Goal: Information Seeking & Learning: Learn about a topic

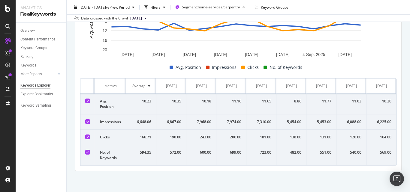
scroll to position [106, 0]
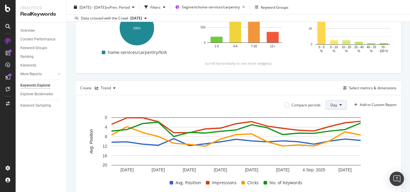
click at [331, 105] on span "Day" at bounding box center [334, 105] width 7 height 5
click at [330, 136] on div "Month" at bounding box center [331, 139] width 20 height 9
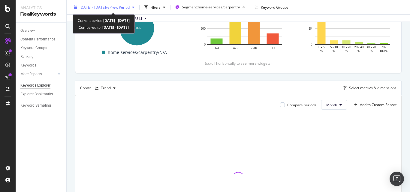
click at [103, 7] on span "[DATE] - [DATE]" at bounding box center [93, 7] width 26 height 5
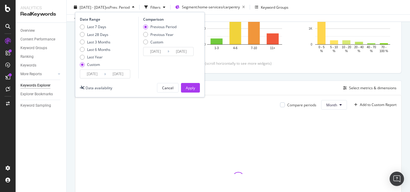
click at [92, 74] on input "[DATE]" at bounding box center [92, 74] width 24 height 8
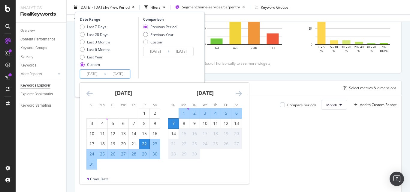
click at [180, 110] on div "1" at bounding box center [184, 114] width 10 height 10
type input "[DATE]"
type input "2025/08/25"
type input "[DATE]"
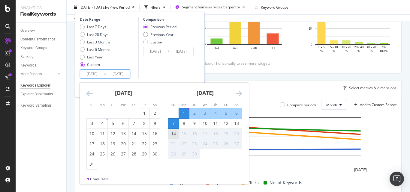
click at [174, 131] on div "14" at bounding box center [173, 134] width 10 height 6
type input "[DATE]"
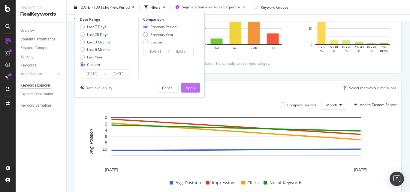
click at [197, 86] on button "Apply" at bounding box center [190, 88] width 19 height 10
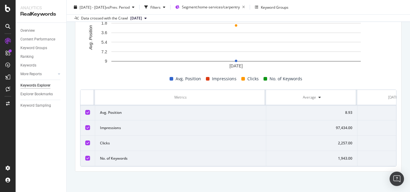
scroll to position [0, 38]
click at [377, 143] on div "2,257.00" at bounding box center [360, 143] width 62 height 5
copy div "2,257.00"
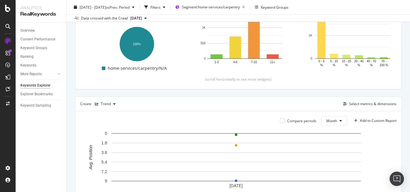
scroll to position [0, 0]
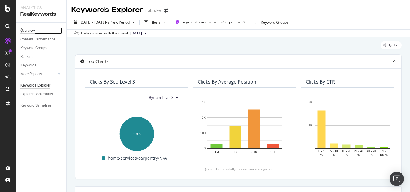
click at [33, 29] on div "Overview" at bounding box center [27, 31] width 14 height 6
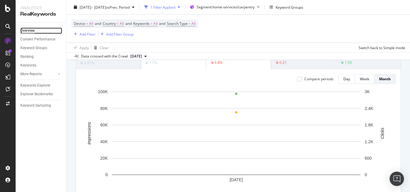
scroll to position [120, 0]
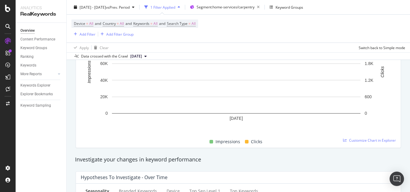
click at [349, 143] on div "Impressions Clicks" at bounding box center [235, 142] width 315 height 12
click at [356, 142] on span "Customize Chart in Explorer" at bounding box center [372, 140] width 47 height 5
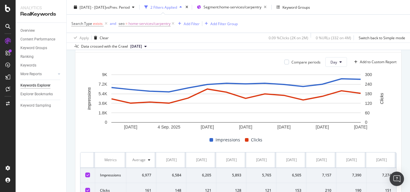
scroll to position [150, 0]
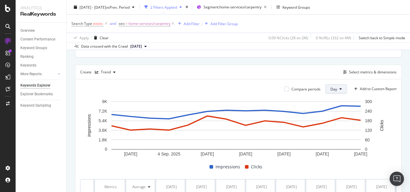
click at [334, 87] on button "Day" at bounding box center [336, 89] width 22 height 10
click at [329, 122] on span "Month" at bounding box center [331, 123] width 11 height 5
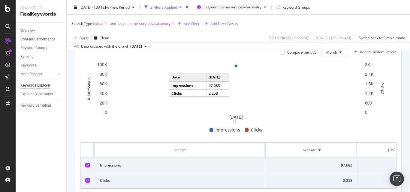
scroll to position [213, 0]
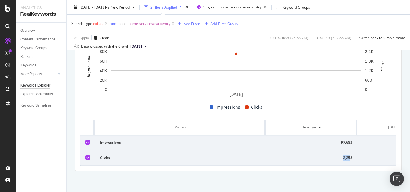
drag, startPoint x: 296, startPoint y: 161, endPoint x: 351, endPoint y: 161, distance: 55.5
click at [351, 161] on td "2,258" at bounding box center [311, 158] width 91 height 15
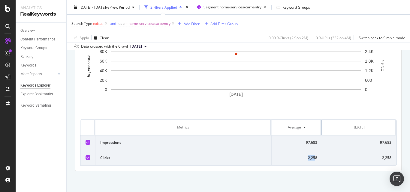
scroll to position [210, 0]
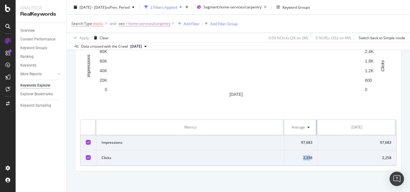
drag, startPoint x: 356, startPoint y: 125, endPoint x: 257, endPoint y: 126, distance: 99.7
click at [257, 126] on tr "Metrics Average [DATE]" at bounding box center [238, 127] width 316 height 15
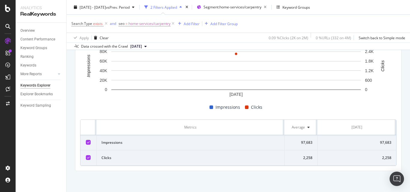
click at [329, 159] on div "2,258" at bounding box center [356, 158] width 69 height 5
click at [382, 157] on div "2,258" at bounding box center [356, 158] width 69 height 5
copy div "2,258"
click at [107, 23] on icon at bounding box center [106, 24] width 5 height 6
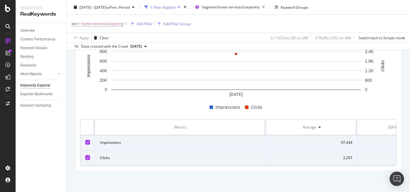
scroll to position [0, 38]
click at [384, 156] on div "2,257" at bounding box center [360, 158] width 62 height 5
copy div "2,257"
drag, startPoint x: 282, startPoint y: 155, endPoint x: 279, endPoint y: 156, distance: 3.1
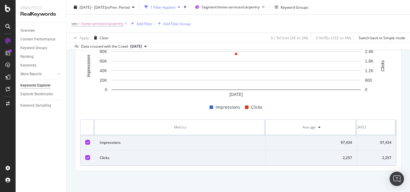
click at [282, 156] on div "2,257" at bounding box center [311, 158] width 81 height 5
click at [387, 156] on div "2,257" at bounding box center [360, 158] width 62 height 5
click at [379, 151] on td "2,257" at bounding box center [361, 158] width 72 height 15
click at [380, 156] on div "2,257" at bounding box center [360, 158] width 62 height 5
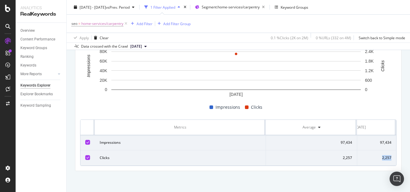
click at [380, 156] on div "2,257" at bounding box center [360, 158] width 62 height 5
copy div "2,257"
click at [381, 140] on div "97,434" at bounding box center [360, 142] width 62 height 5
copy div "97,434"
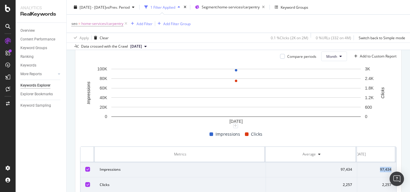
scroll to position [153, 0]
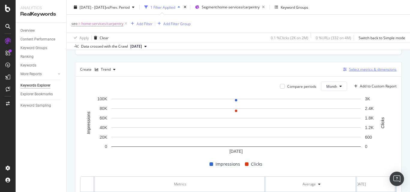
click at [369, 67] on div "Select metrics & dimensions" at bounding box center [372, 69] width 47 height 5
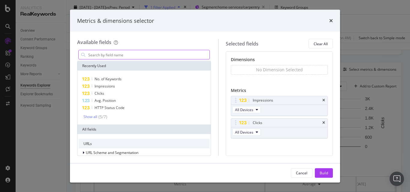
click at [119, 55] on input "modal" at bounding box center [149, 54] width 122 height 9
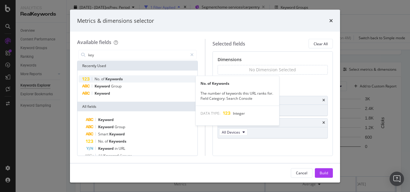
click at [111, 79] on span "Keywords" at bounding box center [113, 79] width 17 height 5
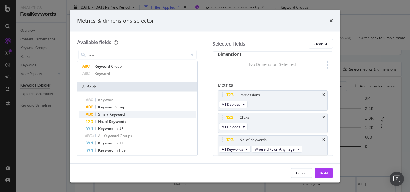
scroll to position [30, 0]
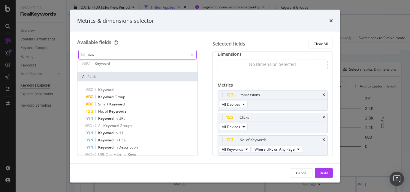
click at [118, 57] on input "key" at bounding box center [138, 54] width 100 height 9
click at [117, 57] on input "key" at bounding box center [138, 54] width 100 height 9
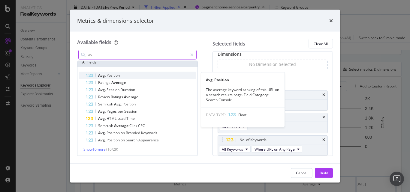
type input "av"
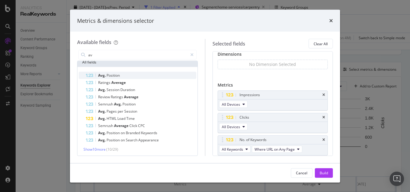
click at [119, 73] on span "Position" at bounding box center [113, 75] width 13 height 5
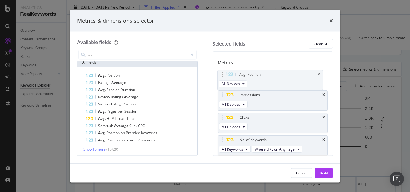
drag, startPoint x: 223, startPoint y: 140, endPoint x: 221, endPoint y: 76, distance: 64.0
click at [223, 74] on body "Analytics RealKeywords Overview Content Performance Keyword Groups Ranking Keyw…" at bounding box center [205, 96] width 410 height 192
click at [325, 173] on div "Build" at bounding box center [324, 173] width 8 height 5
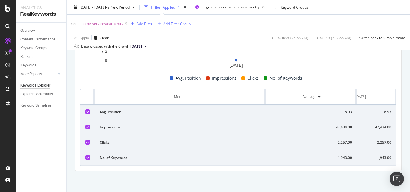
scroll to position [0, 38]
click at [376, 156] on div "1,943.00" at bounding box center [360, 158] width 62 height 5
copy div "1,943.00"
click at [383, 110] on div "8.93" at bounding box center [360, 112] width 62 height 5
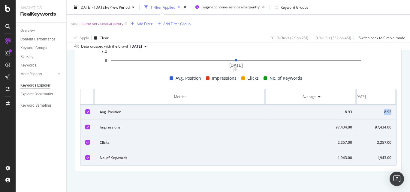
click at [383, 110] on div "8.93" at bounding box center [360, 112] width 62 height 5
copy div "8.93"
click at [28, 29] on div "Overview" at bounding box center [27, 31] width 14 height 6
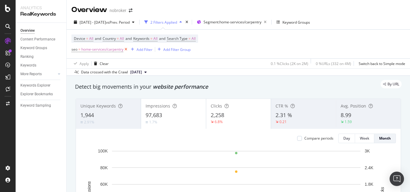
click at [126, 49] on icon at bounding box center [125, 50] width 5 height 6
click at [245, 23] on span "Segment: home-services/carpentry" at bounding box center [233, 22] width 58 height 5
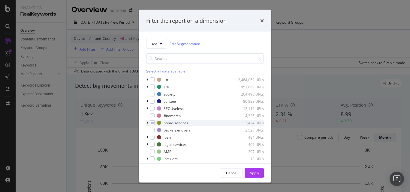
click at [149, 122] on div "modal" at bounding box center [148, 123] width 4 height 6
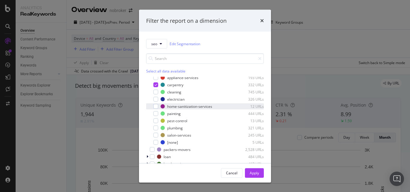
scroll to position [60, 0]
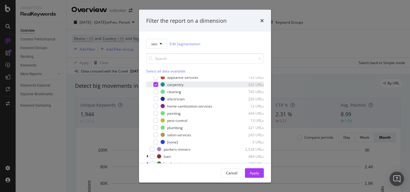
click at [155, 86] on icon "modal" at bounding box center [156, 84] width 3 height 3
click at [179, 59] on input "modal" at bounding box center [205, 58] width 118 height 11
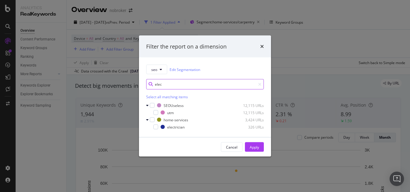
scroll to position [0, 0]
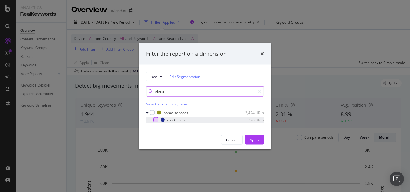
type input "electri"
click at [156, 119] on div "modal" at bounding box center [155, 120] width 5 height 5
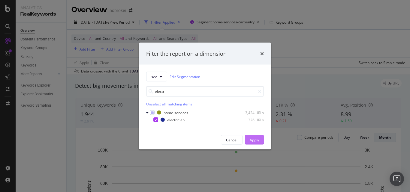
click at [253, 137] on div "Apply" at bounding box center [254, 140] width 9 height 9
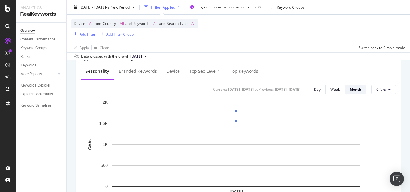
scroll to position [150, 0]
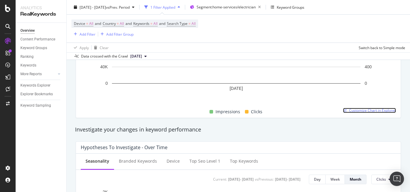
click at [356, 110] on span "Customize Chart in Explorer" at bounding box center [372, 110] width 47 height 5
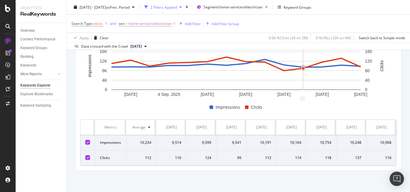
scroll to position [153, 0]
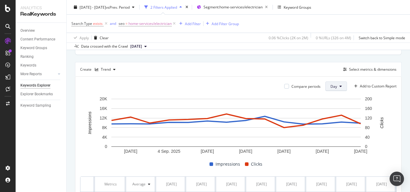
click at [329, 89] on button "Day" at bounding box center [336, 87] width 22 height 10
click at [332, 119] on span "Month" at bounding box center [331, 120] width 11 height 5
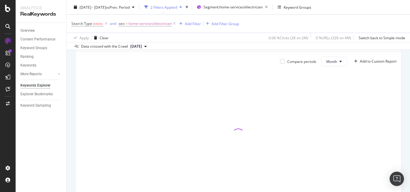
scroll to position [210, 0]
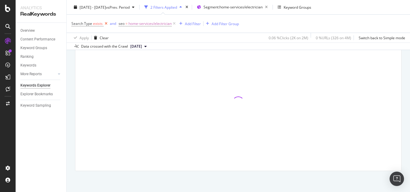
click at [106, 25] on icon at bounding box center [106, 24] width 5 height 6
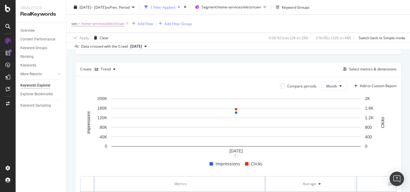
scroll to position [153, 0]
click at [363, 66] on button "Select metrics & dimensions" at bounding box center [369, 69] width 56 height 7
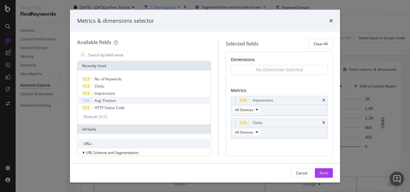
click at [119, 99] on div "Avg. Position" at bounding box center [144, 100] width 131 height 7
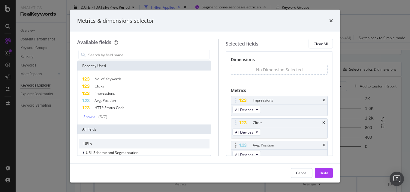
scroll to position [5, 0]
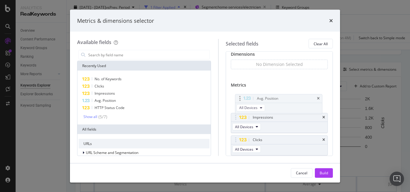
drag, startPoint x: 242, startPoint y: 139, endPoint x: 239, endPoint y: 100, distance: 38.5
click at [240, 98] on body "Analytics RealKeywords Overview Content Performance Keyword Groups Ranking Keyw…" at bounding box center [205, 96] width 410 height 192
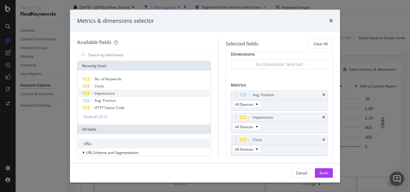
click at [111, 92] on span "Impressions" at bounding box center [105, 93] width 20 height 5
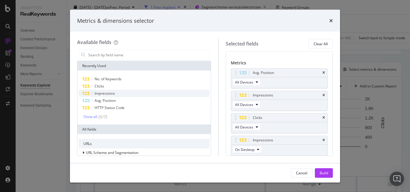
scroll to position [28, 0]
click at [322, 140] on icon "times" at bounding box center [323, 140] width 3 height 4
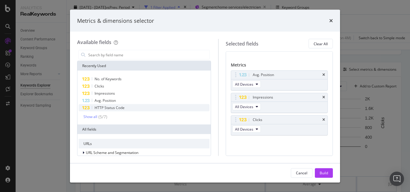
scroll to position [26, 0]
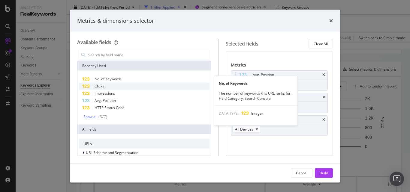
drag, startPoint x: 164, startPoint y: 79, endPoint x: 171, endPoint y: 88, distance: 11.4
click at [164, 79] on div "No. of Keywords" at bounding box center [144, 79] width 131 height 7
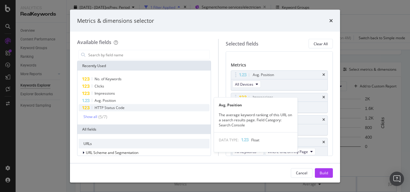
scroll to position [28, 0]
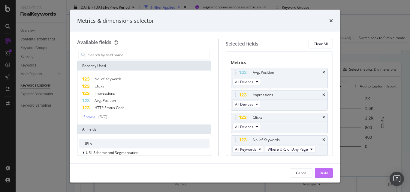
click at [328, 172] on button "Build" at bounding box center [324, 173] width 18 height 10
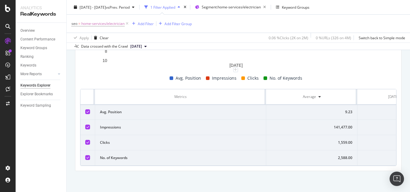
scroll to position [243, 0]
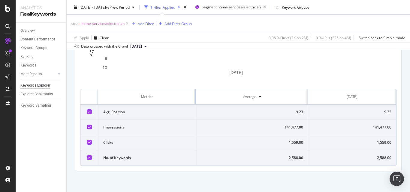
drag, startPoint x: 264, startPoint y: 94, endPoint x: 173, endPoint y: 98, distance: 91.4
click at [173, 98] on th "Metrics" at bounding box center [147, 96] width 98 height 15
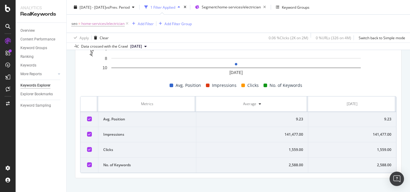
scroll to position [239, 0]
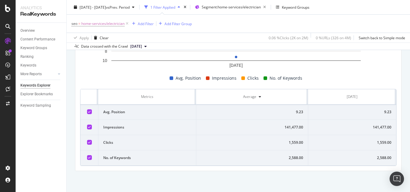
click at [383, 112] on div "9.23" at bounding box center [352, 112] width 78 height 5
copy div "9.23"
click at [374, 127] on div "141,477.00" at bounding box center [352, 127] width 78 height 5
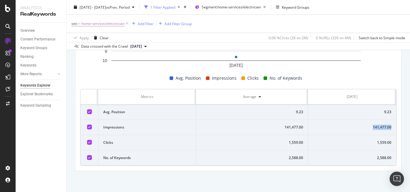
copy div "141,477.00"
click at [375, 141] on div "1,559.00" at bounding box center [352, 142] width 78 height 5
copy div "1,559.00"
click at [375, 154] on td "2,588.00" at bounding box center [352, 158] width 88 height 15
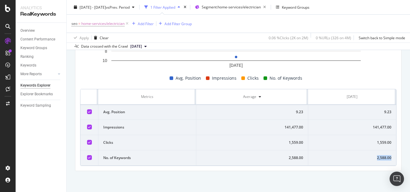
click at [375, 154] on td "2,588.00" at bounding box center [352, 158] width 88 height 15
click at [30, 32] on div "Overview" at bounding box center [27, 31] width 14 height 6
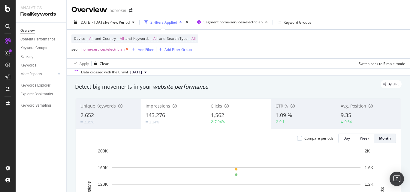
click at [125, 50] on icon at bounding box center [127, 50] width 5 height 6
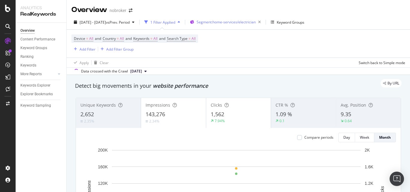
click at [252, 24] on span "Segment: home-services/electrician" at bounding box center [226, 22] width 59 height 5
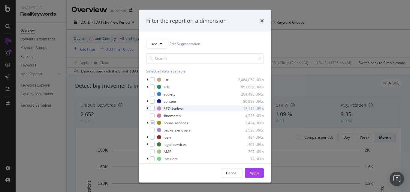
click at [148, 122] on icon "modal" at bounding box center [147, 123] width 2 height 4
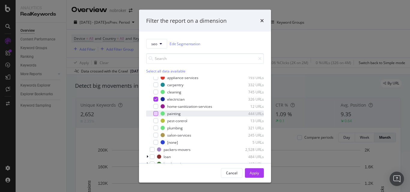
scroll to position [60, 0]
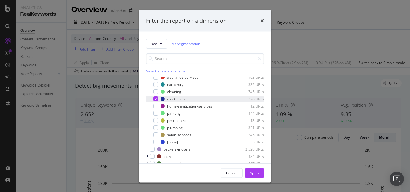
click at [156, 99] on icon "modal" at bounding box center [156, 99] width 3 height 3
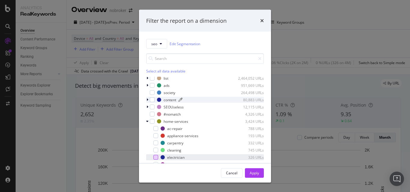
scroll to position [0, 0]
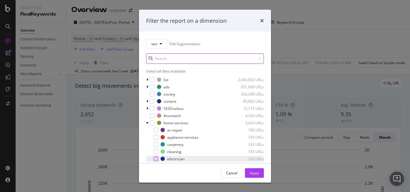
click at [159, 58] on input "modal" at bounding box center [205, 58] width 118 height 11
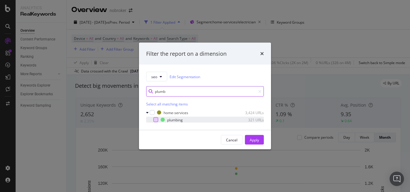
type input "plumb"
click at [154, 118] on div "modal" at bounding box center [155, 120] width 5 height 5
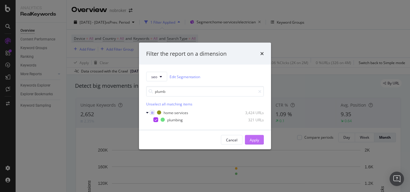
click at [262, 138] on button "Apply" at bounding box center [254, 140] width 19 height 10
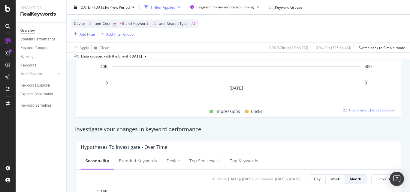
scroll to position [150, 0]
click at [357, 113] on div "Impressions Clicks" at bounding box center [235, 112] width 315 height 12
click at [361, 110] on span "Customize Chart in Explorer" at bounding box center [372, 110] width 47 height 5
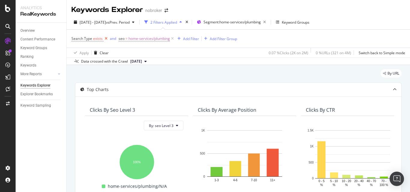
click at [107, 38] on icon at bounding box center [106, 39] width 5 height 6
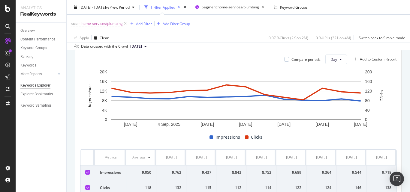
scroll to position [180, 0]
click at [332, 55] on button "Day" at bounding box center [336, 59] width 22 height 10
click at [332, 89] on div "Month" at bounding box center [331, 93] width 20 height 9
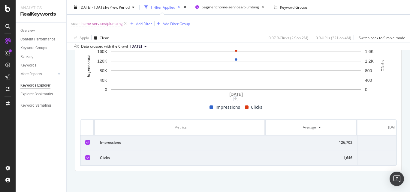
scroll to position [153, 0]
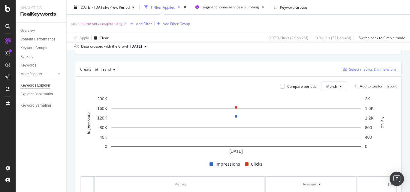
click at [358, 71] on div "Select metrics & dimensions" at bounding box center [372, 69] width 47 height 5
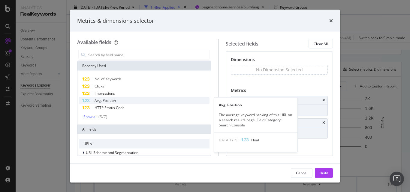
click at [138, 101] on div "Avg. Position" at bounding box center [144, 100] width 131 height 7
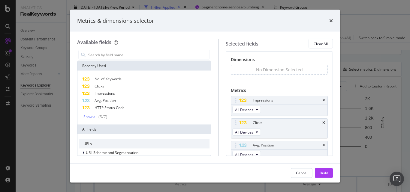
scroll to position [5, 0]
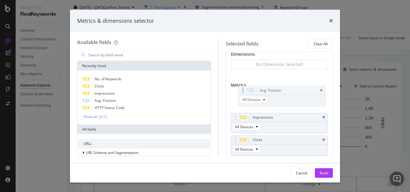
drag, startPoint x: 239, startPoint y: 140, endPoint x: 241, endPoint y: 91, distance: 49.6
click at [241, 91] on body "Analytics RealKeywords Overview Content Performance Keyword Groups Ranking Keyw…" at bounding box center [205, 96] width 410 height 192
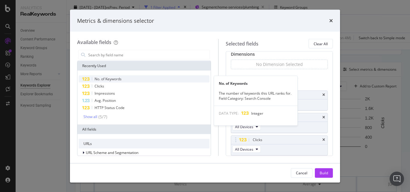
click at [148, 79] on div "No. of Keywords" at bounding box center [144, 79] width 131 height 7
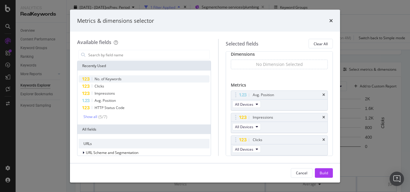
scroll to position [28, 0]
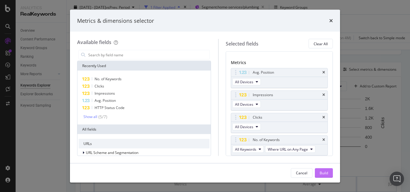
click at [324, 170] on div "Build" at bounding box center [324, 173] width 8 height 9
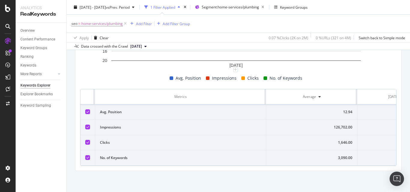
scroll to position [243, 0]
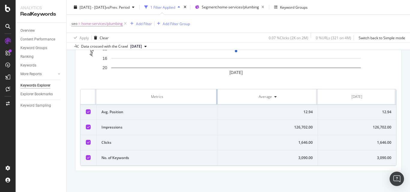
drag, startPoint x: 265, startPoint y: 92, endPoint x: 202, endPoint y: 102, distance: 63.5
click at [202, 102] on th "Metrics" at bounding box center [158, 96] width 122 height 15
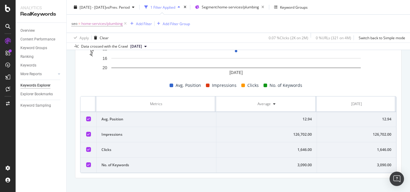
scroll to position [239, 0]
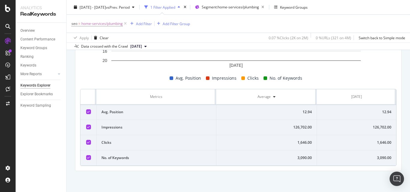
click at [381, 111] on div "12.94" at bounding box center [357, 112] width 70 height 5
click at [374, 125] on div "126,702.00" at bounding box center [357, 127] width 70 height 5
click at [374, 143] on div "1,646.00" at bounding box center [357, 142] width 70 height 5
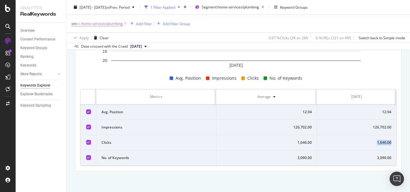
click at [374, 143] on div "1,646.00" at bounding box center [357, 142] width 70 height 5
click at [376, 158] on div "3,090.00" at bounding box center [357, 158] width 70 height 5
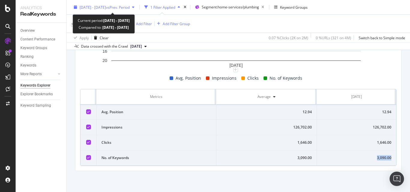
click at [106, 5] on span "[DATE] - [DATE]" at bounding box center [93, 7] width 26 height 5
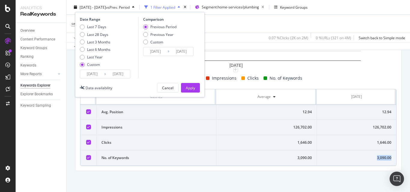
click at [88, 78] on input "[DATE]" at bounding box center [92, 74] width 24 height 8
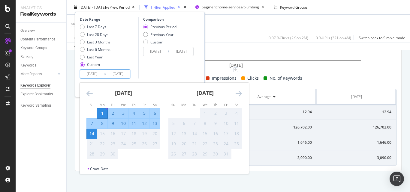
click at [100, 92] on div "[DATE]" at bounding box center [123, 96] width 74 height 26
click at [93, 91] on div "[DATE]" at bounding box center [123, 96] width 74 height 26
click at [91, 91] on icon "Move backward to switch to the previous month." at bounding box center [89, 93] width 6 height 7
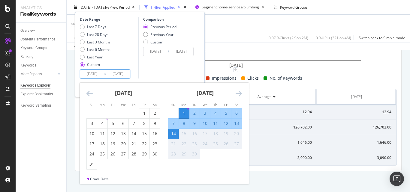
click at [91, 91] on icon "Move backward to switch to the previous month." at bounding box center [89, 93] width 6 height 7
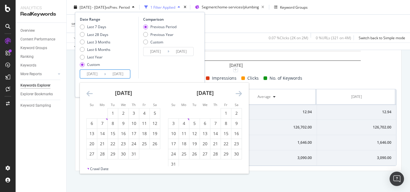
click at [91, 91] on icon "Move backward to switch to the previous month." at bounding box center [89, 93] width 6 height 7
click at [89, 111] on div "1" at bounding box center [92, 113] width 10 height 6
type input "[DATE]"
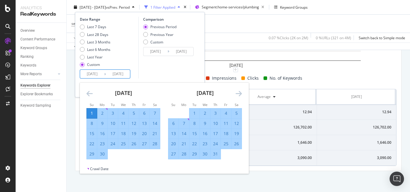
click at [165, 77] on div "Comparison Previous Period Previous Year Custom [DATE] Navigate forward to inte…" at bounding box center [166, 48] width 57 height 62
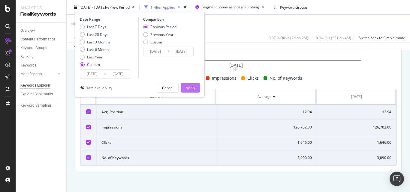
click at [193, 90] on div "Apply" at bounding box center [190, 87] width 9 height 5
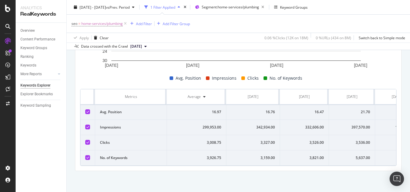
click at [267, 156] on div "3,159.00" at bounding box center [253, 158] width 44 height 5
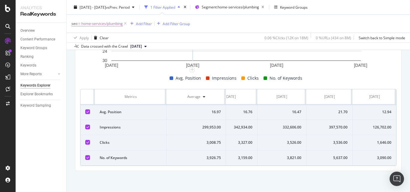
click at [333, 156] on div "5,637.00" at bounding box center [329, 158] width 36 height 5
click at [377, 151] on td "3,090.00" at bounding box center [375, 158] width 44 height 15
click at [380, 140] on div "1,646.00" at bounding box center [375, 142] width 34 height 5
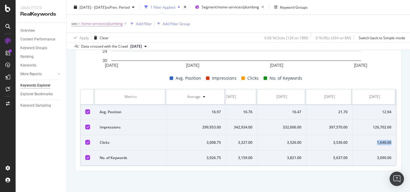
click at [380, 140] on div "1,646.00" at bounding box center [375, 142] width 34 height 5
